Goal: Check status: Check status

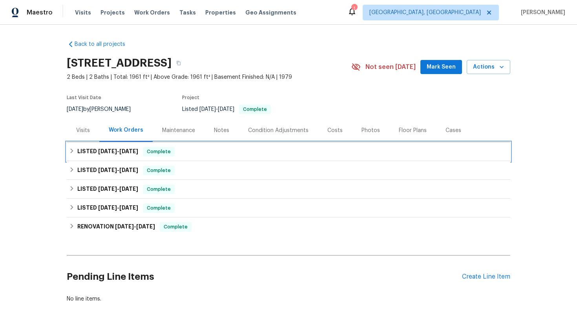
click at [123, 153] on span "[DATE]" at bounding box center [128, 151] width 19 height 5
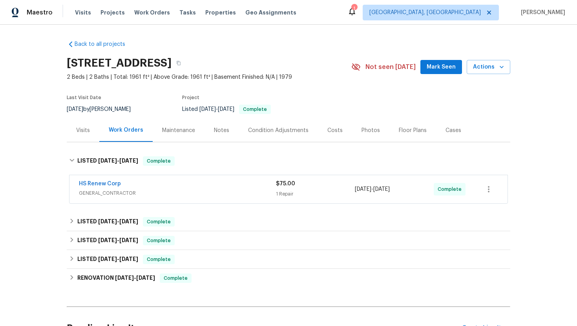
click at [86, 136] on div "Visits" at bounding box center [83, 130] width 33 height 23
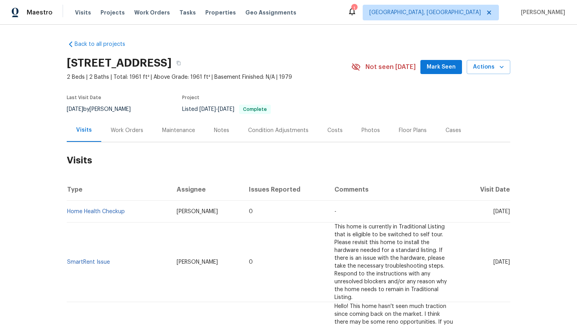
click at [126, 136] on div "Work Orders" at bounding box center [126, 130] width 51 height 23
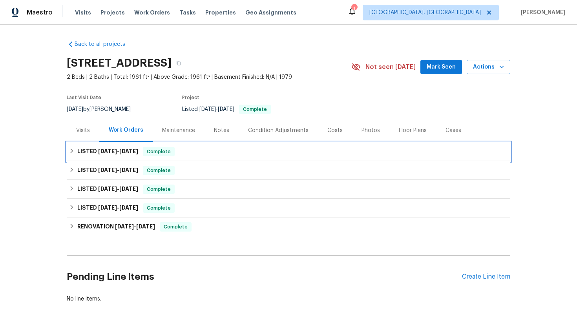
click at [190, 151] on div "LISTED [DATE] - [DATE] Complete" at bounding box center [288, 151] width 438 height 9
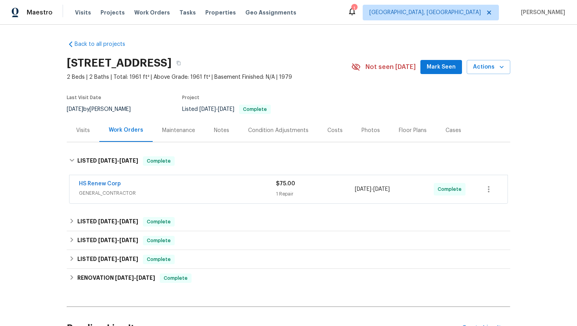
click at [204, 194] on span "GENERAL_CONTRACTOR" at bounding box center [177, 193] width 197 height 8
